Goal: Find specific page/section: Find specific page/section

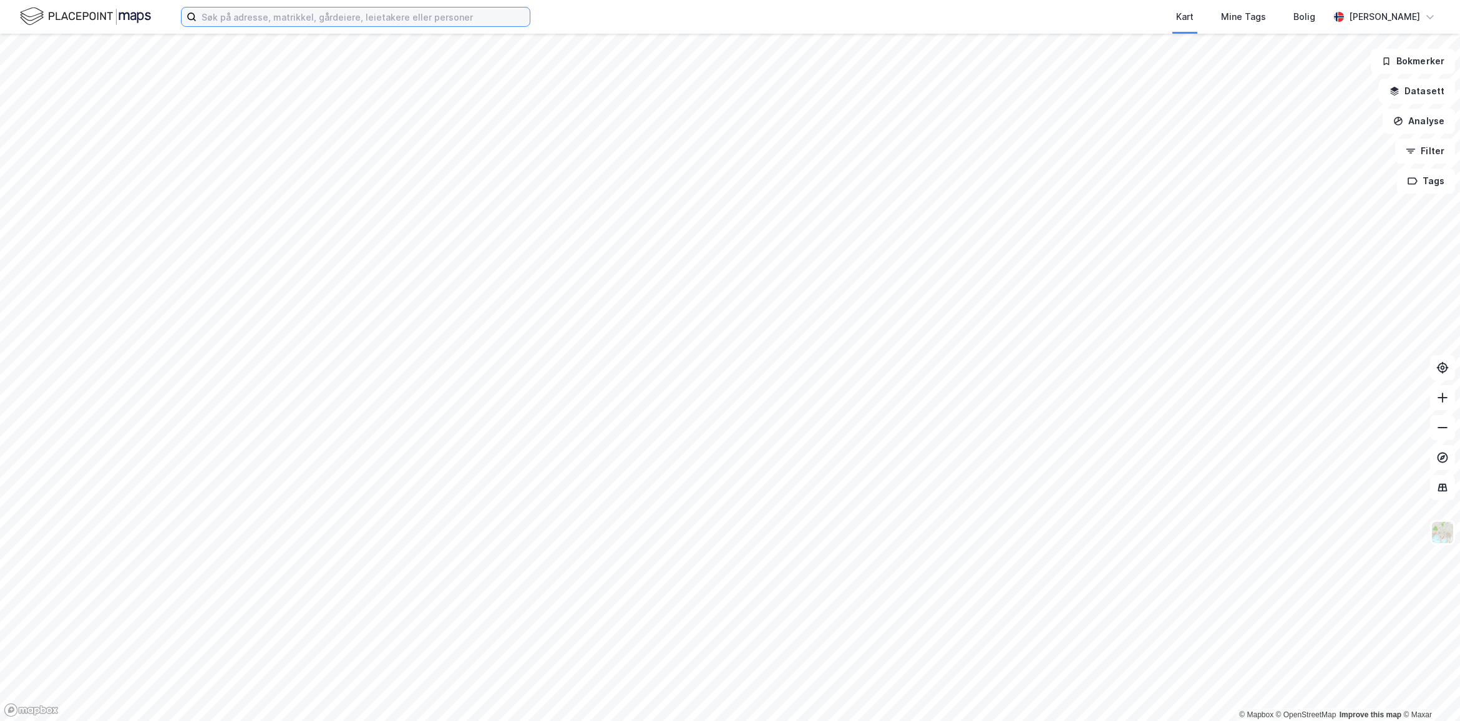
click at [265, 19] on input at bounding box center [363, 16] width 333 height 19
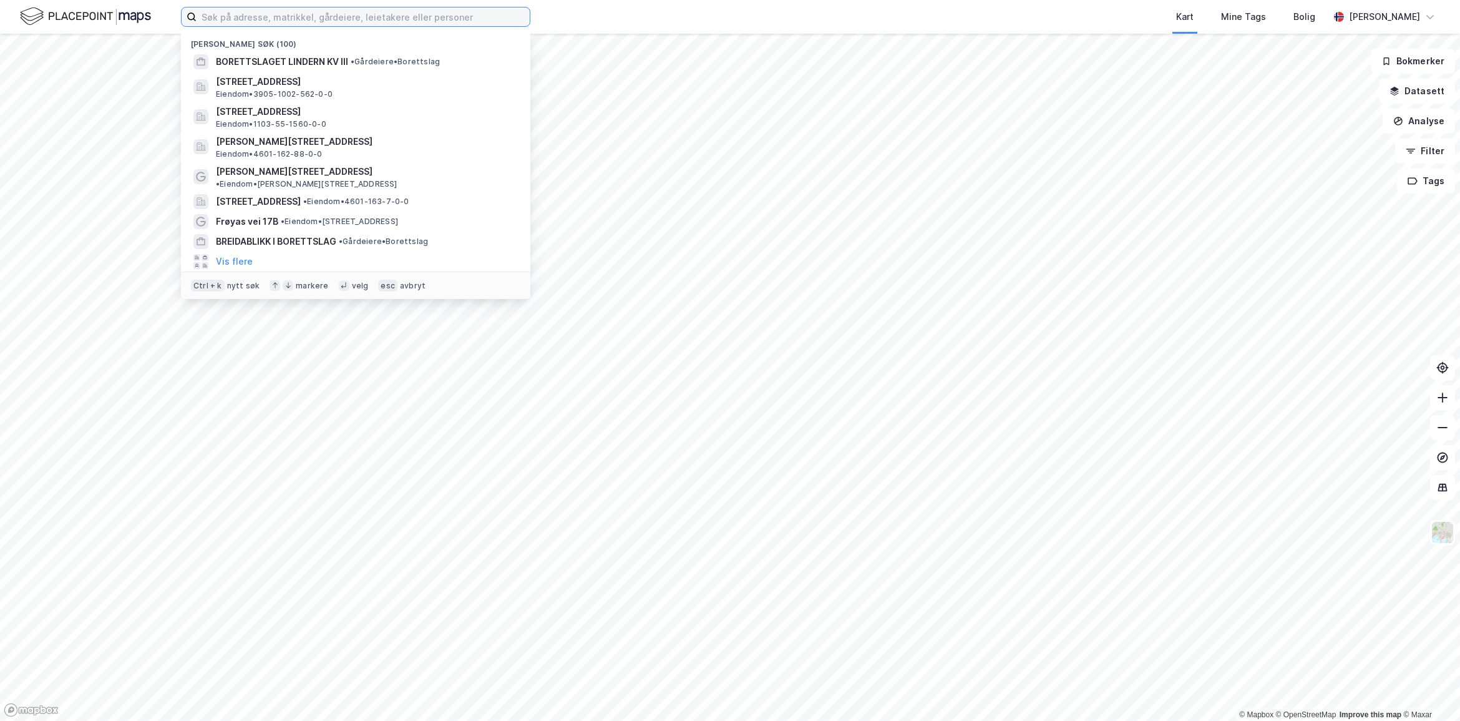
paste input "Auglendsdalen 81"
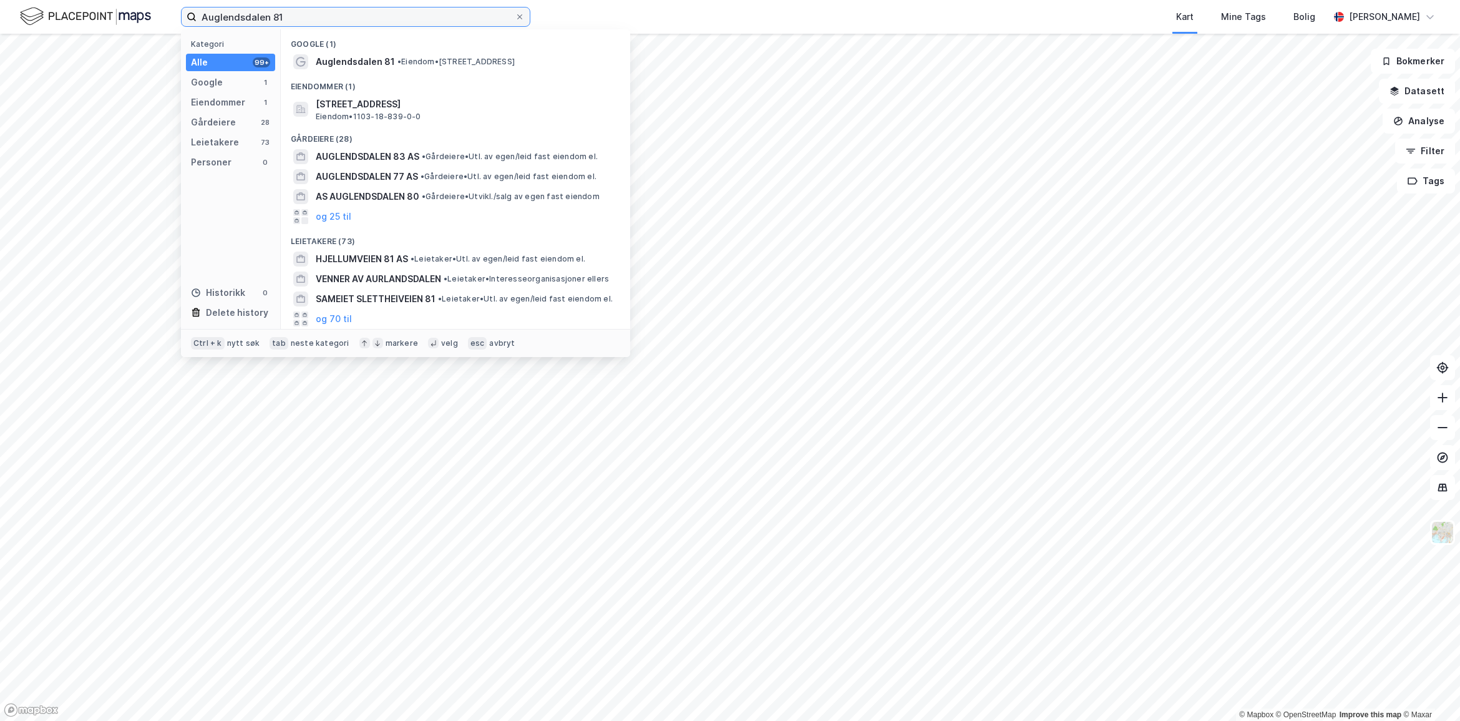
type input "Auglendsdalen 81"
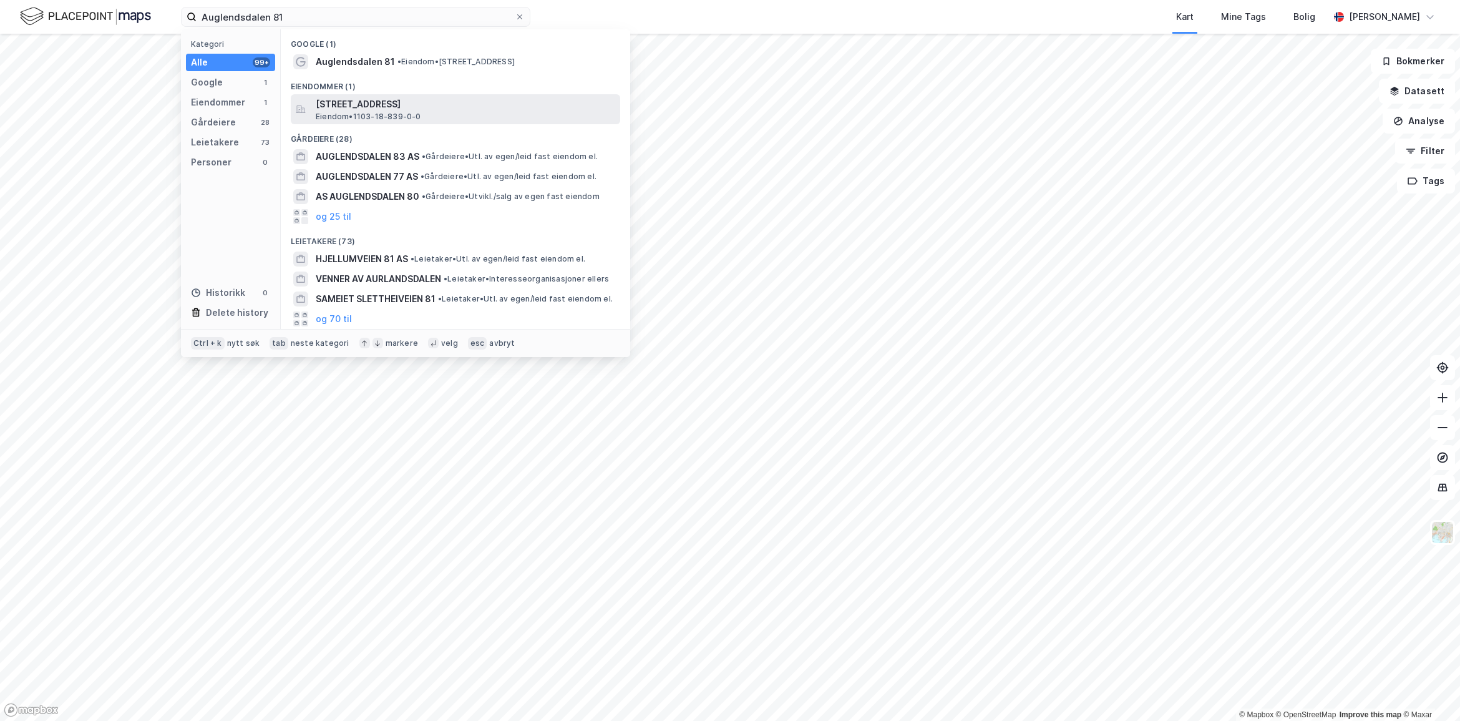
click at [399, 112] on span "Eiendom • 1103-18-839-0-0" at bounding box center [368, 117] width 105 height 10
